Goal: Contribute content: Contribute content

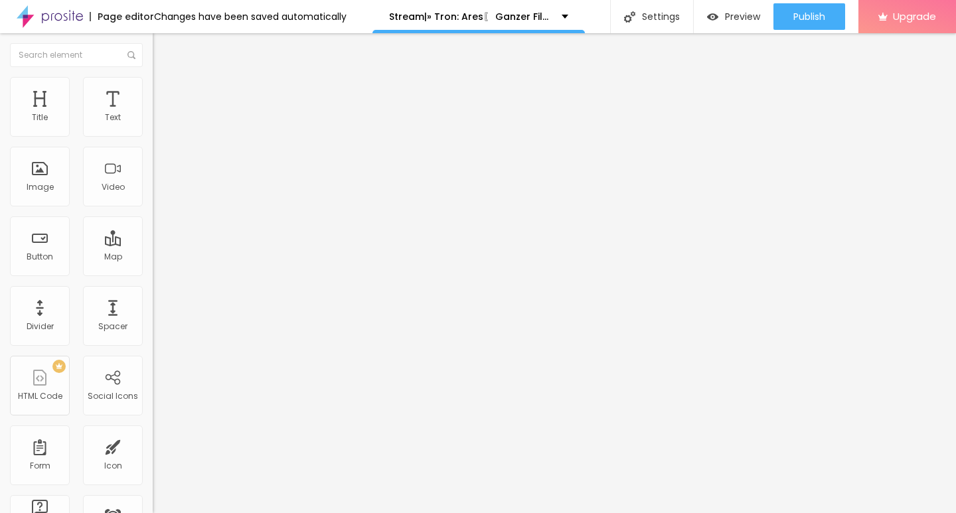
click at [153, 114] on span "Add image" at bounding box center [180, 108] width 54 height 11
click at [153, 272] on input "https://" at bounding box center [232, 265] width 159 height 13
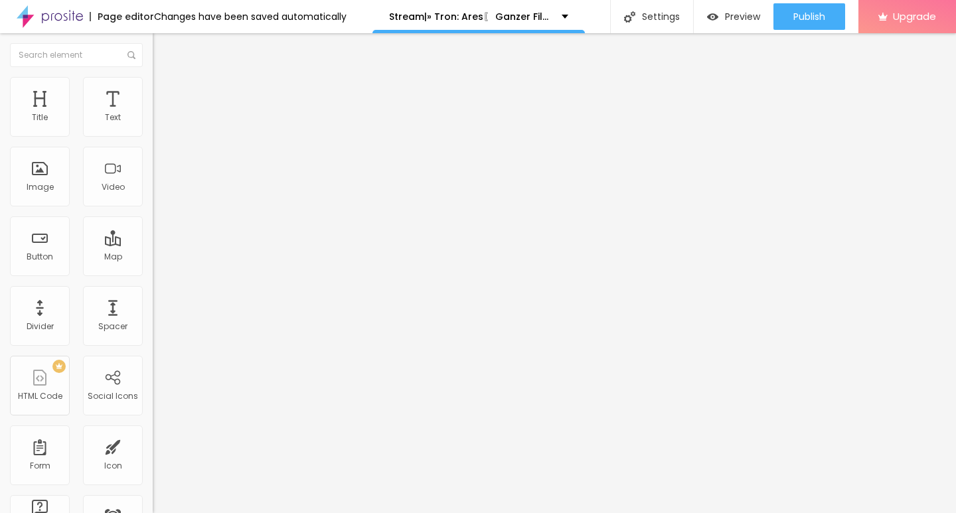
click at [153, 272] on input "https://" at bounding box center [232, 265] width 159 height 13
paste input "CINEVIBES.FUN/de/movie/533533/tron-ares-alboo"
type input "https://CINEVIBES.FUN/de/movie/533533/tron-ares-alboo"
click at [153, 41] on button "Edit Image" at bounding box center [229, 48] width 153 height 31
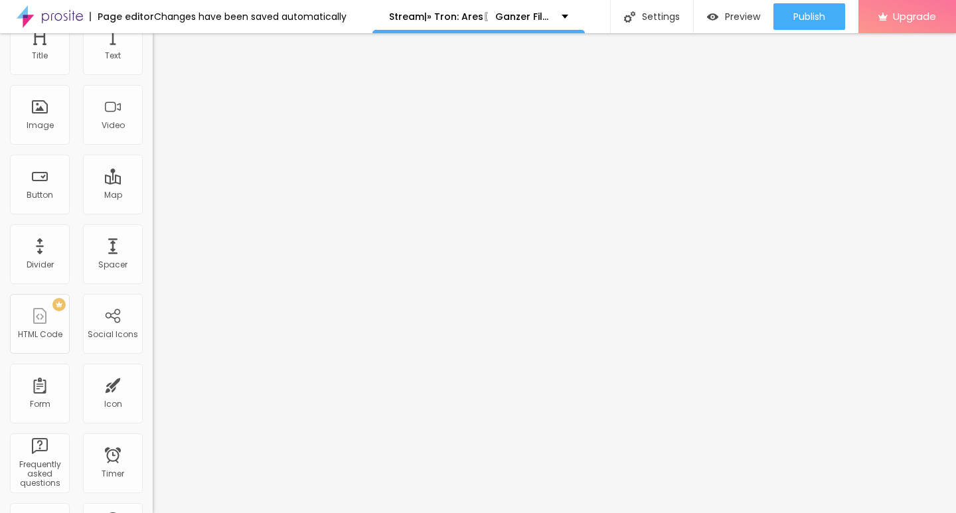
scroll to position [0, 0]
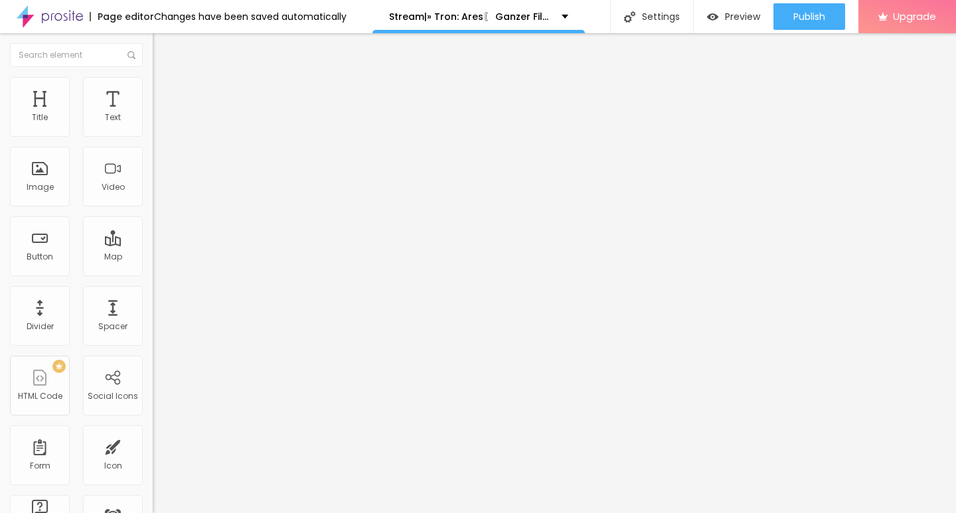
click at [153, 125] on input "Click me" at bounding box center [232, 118] width 159 height 13
paste input "KLICKEN SIE HIER ▶️ Tron: Ares 2025 [Kostenlos]"
type input "KLICKEN SIE HIER ▶️ Tron: Ares 2025 [Kostenlos]"
click at [153, 159] on img at bounding box center [157, 153] width 9 height 9
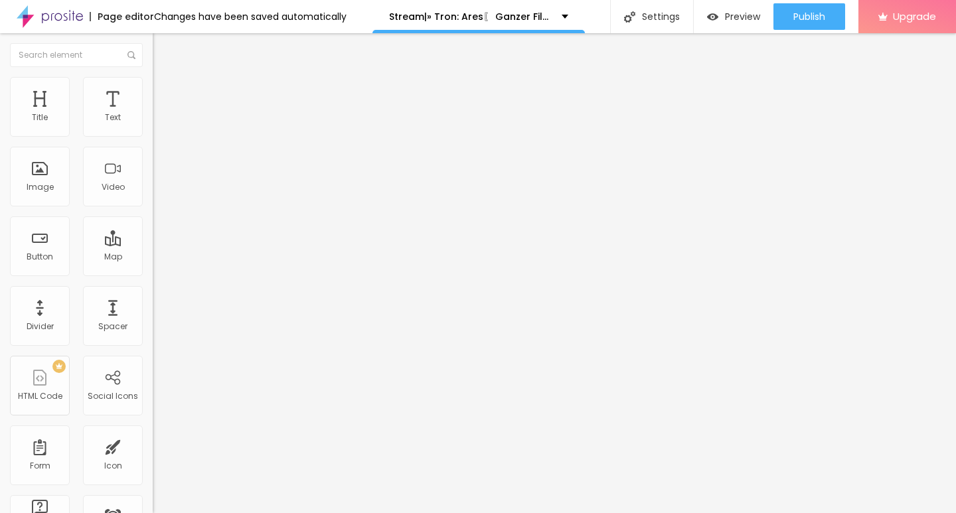
scroll to position [0, 0]
click at [153, 285] on div "URL https://" at bounding box center [229, 268] width 153 height 33
click at [153, 273] on input "https://" at bounding box center [232, 266] width 159 height 13
paste input "CINEVIBES.FUN/de/movie/533533/tron-ares-alboo"
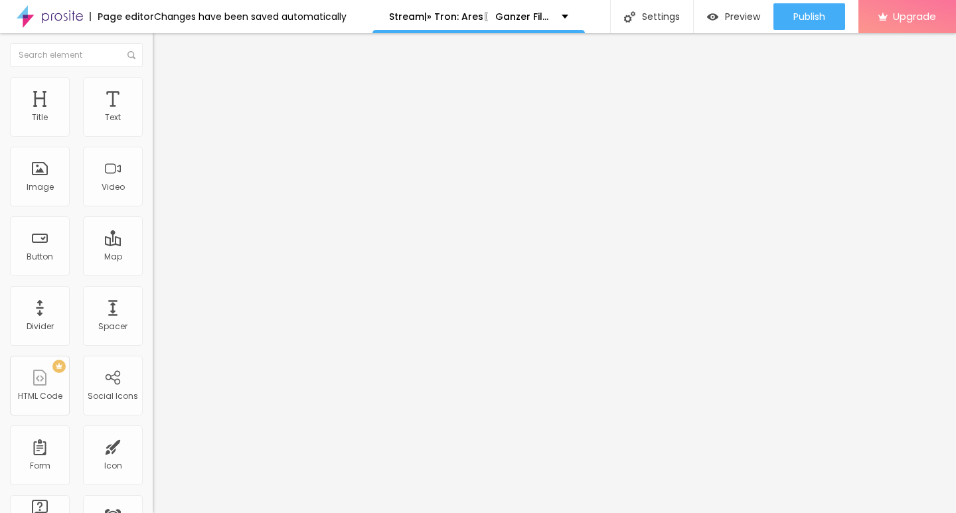
scroll to position [0, 111]
type input "https://CINEVIBES.FUN/de/movie/533533/tron-ares-alboo"
click at [163, 50] on img "button" at bounding box center [168, 48] width 11 height 11
click at [153, 125] on input "Click me" at bounding box center [232, 118] width 159 height 13
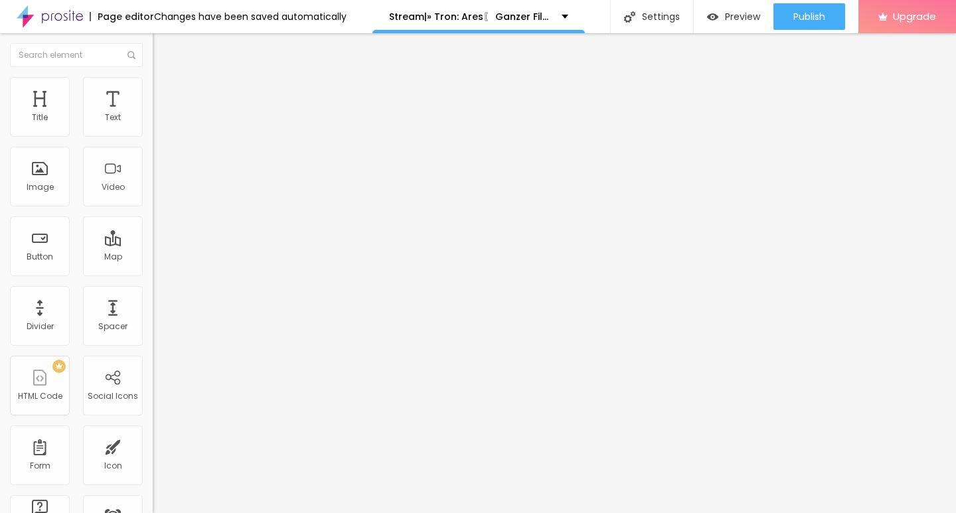
click at [153, 125] on input "Click me" at bounding box center [232, 118] width 159 height 13
paste input "KLICKEN SIE HIER ▶️ Tron: Ares 2025 Deutsch [1080p]"
type input "KLICKEN SIE HIER ▶️ Tron: Ares 2025 Deutsch [1080p]"
click at [153, 159] on img at bounding box center [157, 153] width 9 height 9
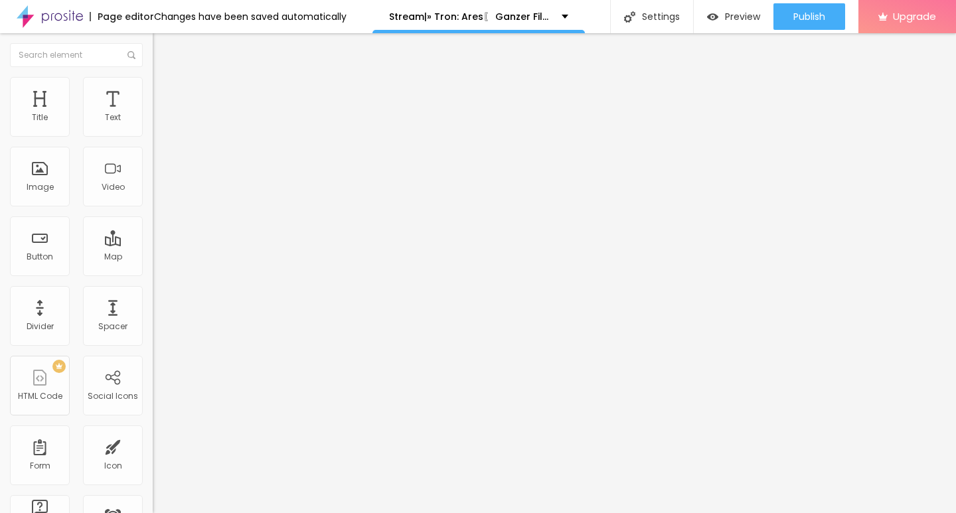
scroll to position [0, 0]
click at [153, 273] on input "https://" at bounding box center [232, 266] width 159 height 13
paste input "CINEVIBES.FUN/de/movie/533533/tron-ares-alboo"
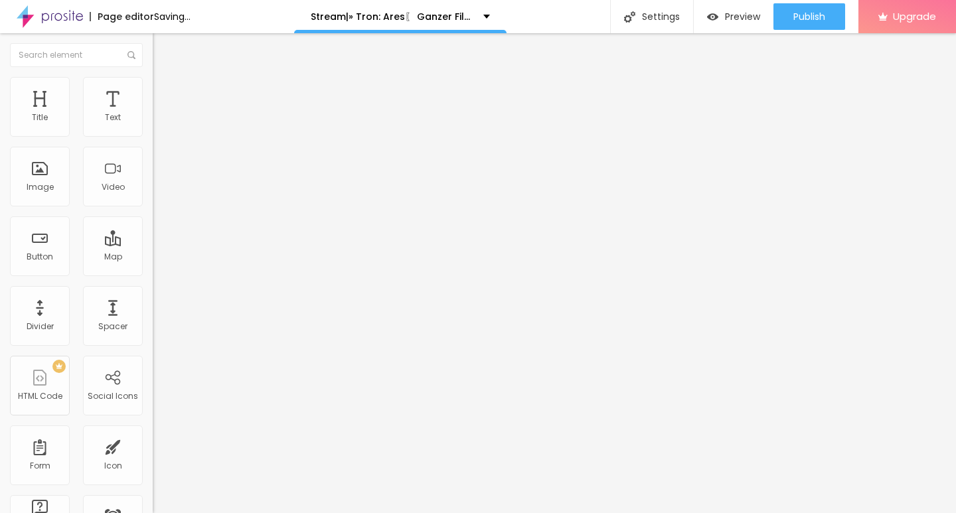
type input "https://CINEVIBES.FUN/de/movie/533533/tron-ares-alboo"
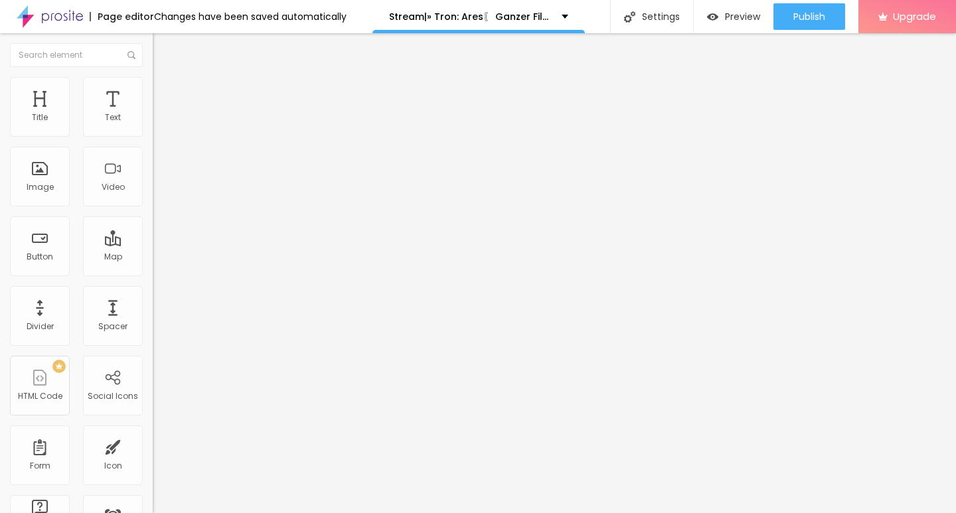
click at [153, 46] on button "Edit Button" at bounding box center [229, 48] width 153 height 31
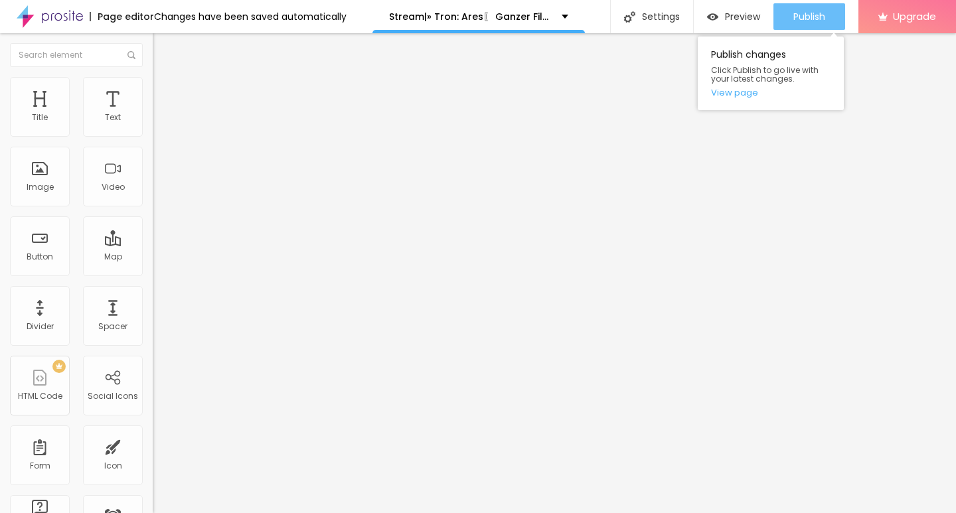
click at [812, 13] on span "Publish" at bounding box center [809, 16] width 32 height 11
click at [735, 90] on link "View page" at bounding box center [770, 92] width 119 height 9
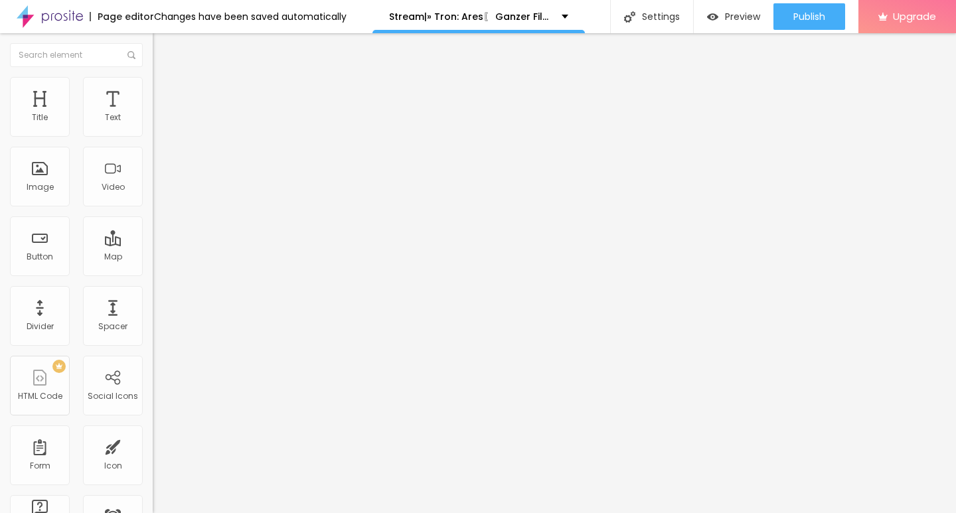
click at [66, 19] on img at bounding box center [50, 16] width 66 height 33
